Goal: Transaction & Acquisition: Purchase product/service

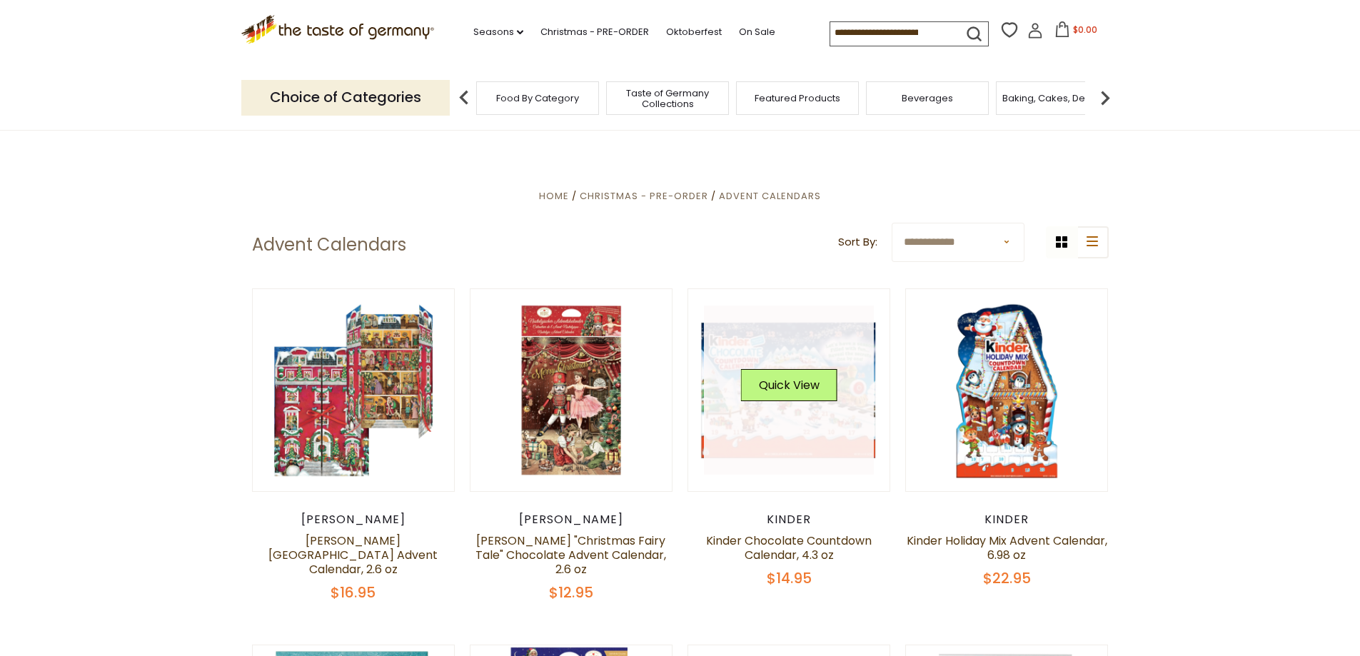
click at [756, 341] on link at bounding box center [789, 390] width 170 height 170
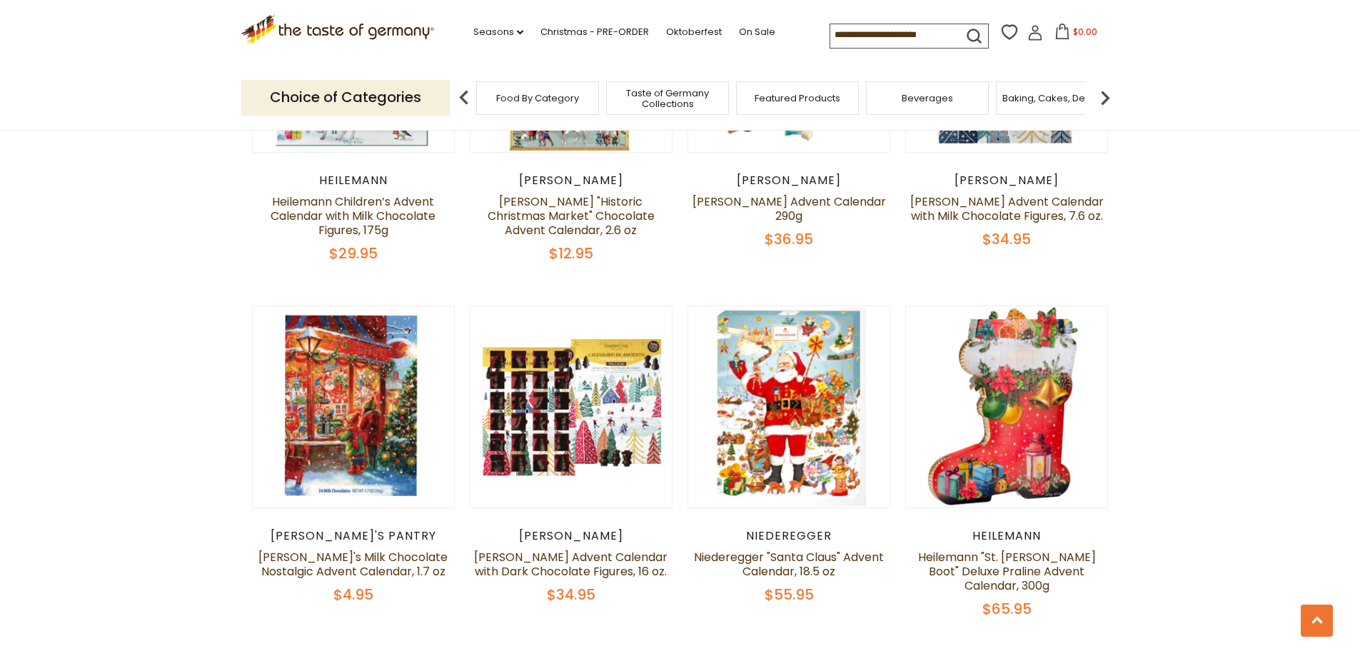
scroll to position [742, 0]
